Goal: Book appointment/travel/reservation

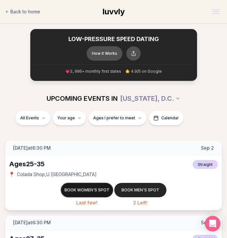
click at [89, 189] on button "Book women's spot" at bounding box center [87, 190] width 52 height 14
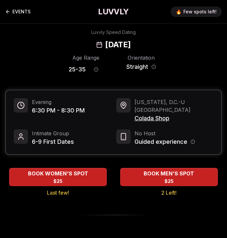
click at [21, 14] on link "EVENTS" at bounding box center [17, 11] width 25 height 13
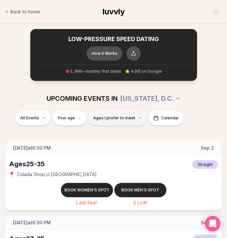
click at [102, 119] on span "Ages I prefer to meet" at bounding box center [114, 117] width 42 height 5
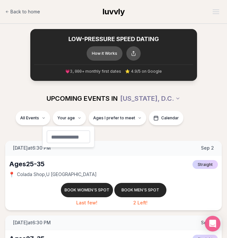
type input "**"
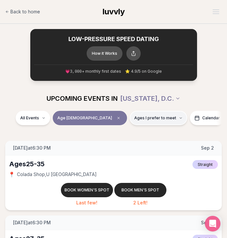
click at [134, 117] on span "Ages I prefer to meet" at bounding box center [155, 117] width 42 height 5
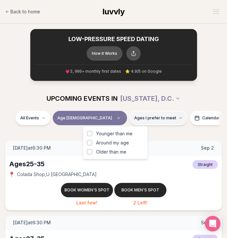
click at [134, 117] on span "Ages I prefer to meet" at bounding box center [155, 117] width 42 height 5
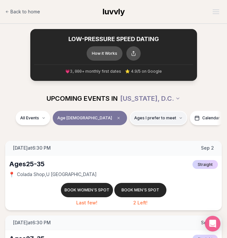
click at [134, 117] on span "Ages I prefer to meet" at bounding box center [155, 117] width 42 height 5
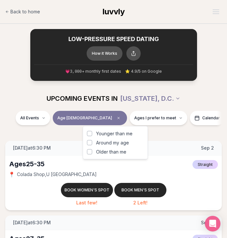
click at [89, 140] on button "Around my age" at bounding box center [89, 142] width 5 height 5
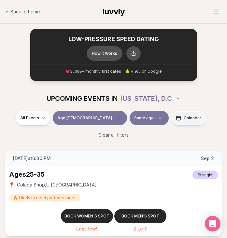
click at [171, 121] on button "Calendar" at bounding box center [188, 118] width 35 height 14
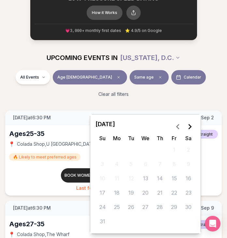
scroll to position [46, 0]
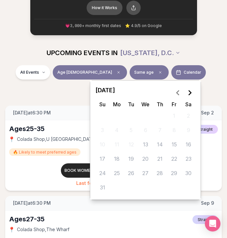
click at [191, 92] on polygon "Go to the Next Month" at bounding box center [189, 92] width 3 height 5
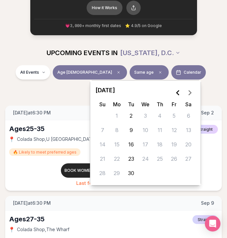
click at [191, 92] on polygon "Go to the Next Month" at bounding box center [189, 92] width 3 height 5
click at [196, 60] on div "UPCOMING EVENTS IN [US_STATE][GEOGRAPHIC_DATA]" at bounding box center [113, 52] width 227 height 25
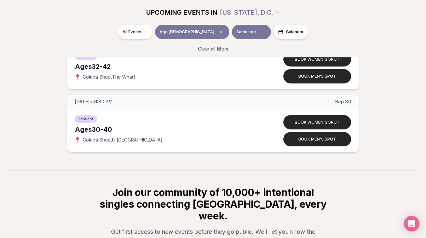
scroll to position [327, 0]
